Goal: Find specific page/section: Find specific page/section

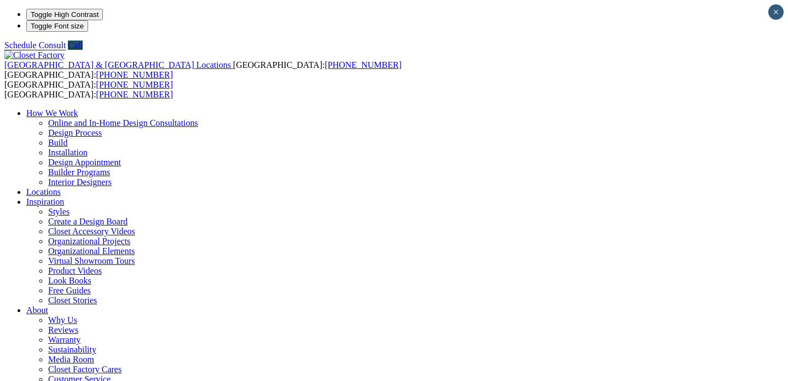
type input "*****"
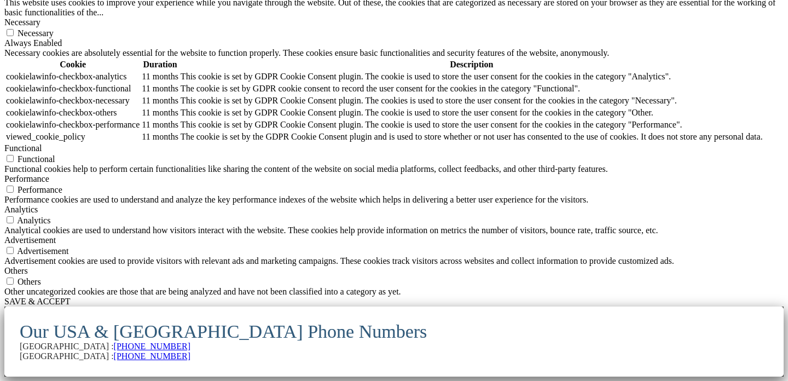
scroll to position [9862, 0]
